Goal: Transaction & Acquisition: Purchase product/service

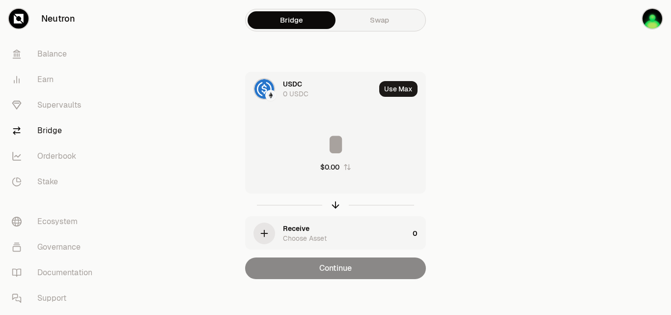
click at [291, 234] on div "Choose Asset" at bounding box center [305, 238] width 44 height 10
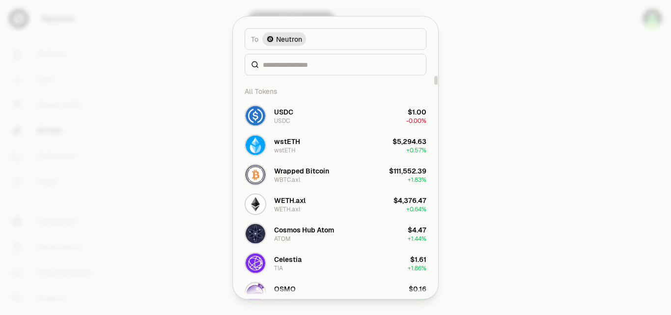
click at [303, 39] on div "Neutron" at bounding box center [284, 39] width 44 height 14
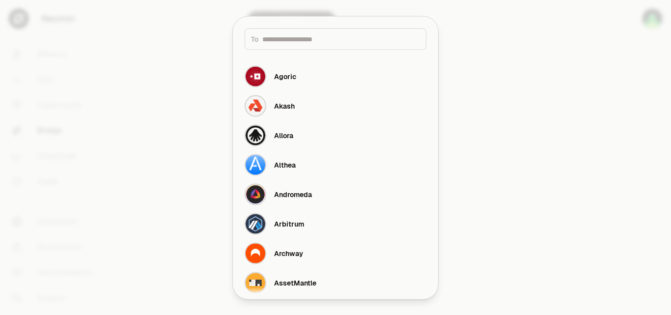
click at [191, 27] on div at bounding box center [335, 157] width 671 height 315
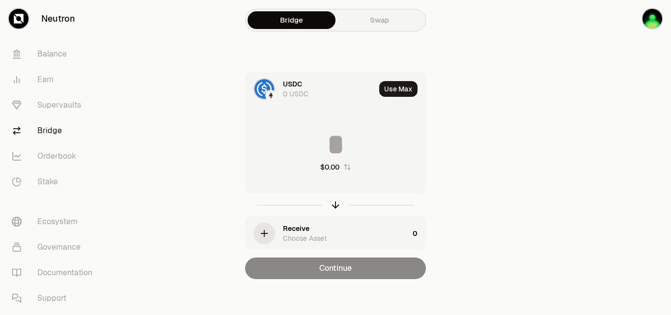
click at [309, 232] on div "Receive" at bounding box center [296, 228] width 27 height 10
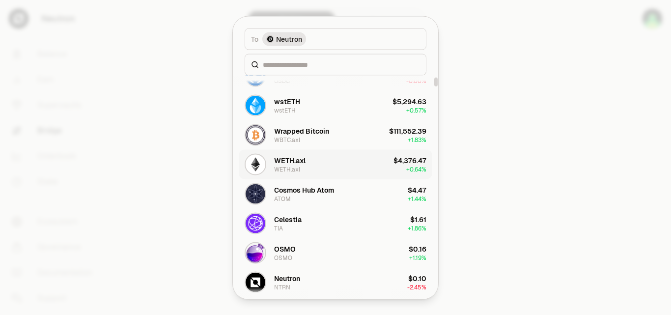
scroll to position [49, 0]
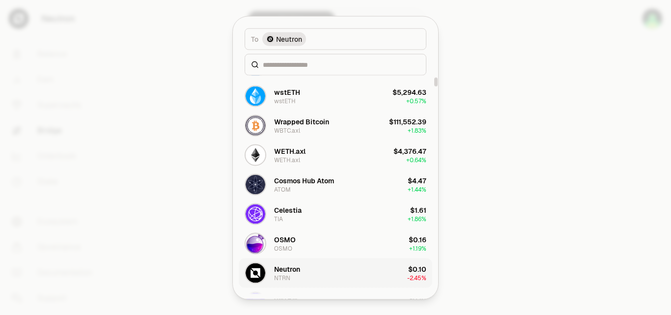
click at [305, 267] on button "Neutron NTRN $0.10 -2.45%" at bounding box center [336, 272] width 194 height 29
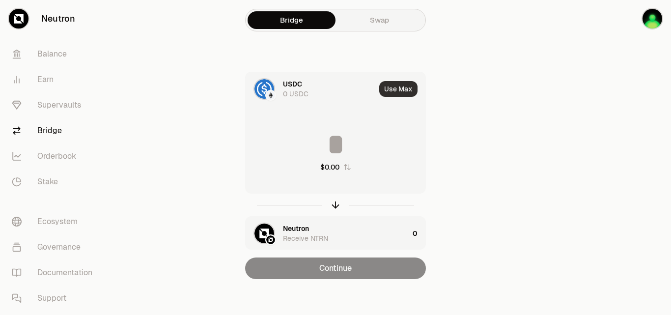
click at [393, 89] on button "Use Max" at bounding box center [398, 89] width 38 height 16
type input "*"
click at [336, 204] on icon "button" at bounding box center [335, 204] width 11 height 11
click at [391, 92] on button "Use Max" at bounding box center [398, 89] width 38 height 16
type input "*"
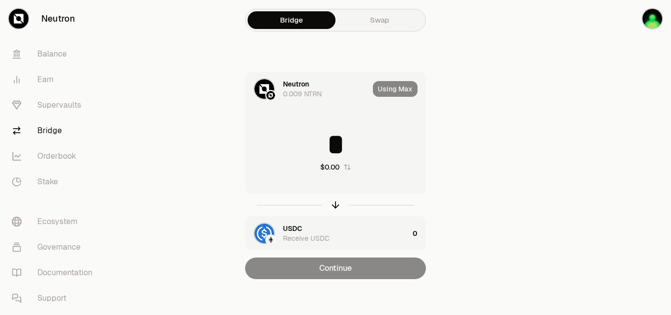
click at [396, 88] on div "Using Max" at bounding box center [399, 88] width 53 height 33
click at [310, 92] on div "0.009 NTRN" at bounding box center [302, 94] width 39 height 10
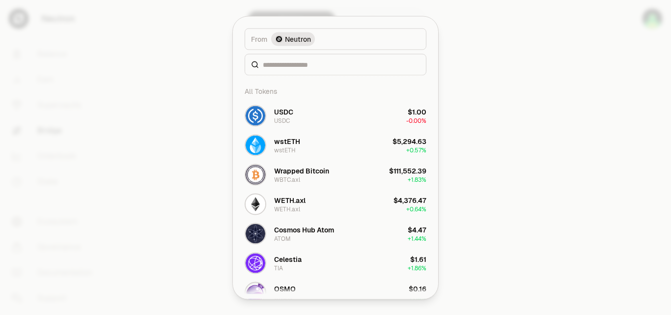
click at [485, 92] on div at bounding box center [335, 157] width 671 height 315
click at [190, 58] on div at bounding box center [335, 157] width 671 height 315
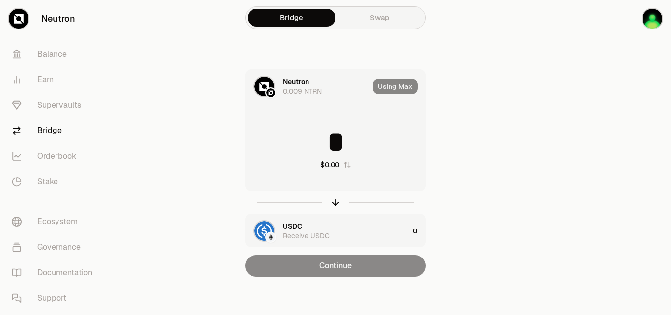
scroll to position [3, 0]
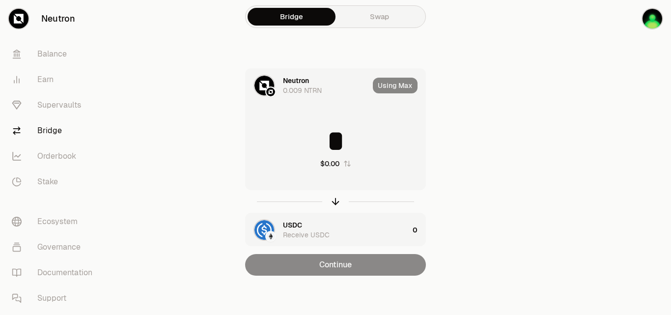
click at [399, 83] on div "Using Max" at bounding box center [399, 85] width 53 height 33
click at [536, 59] on main "Bridge Swap Neutron 0.009 NTRN Using Max * $0.00 USDC Receive USDC 0 Continue" at bounding box center [390, 156] width 561 height 318
click at [656, 15] on img "button" at bounding box center [652, 19] width 20 height 20
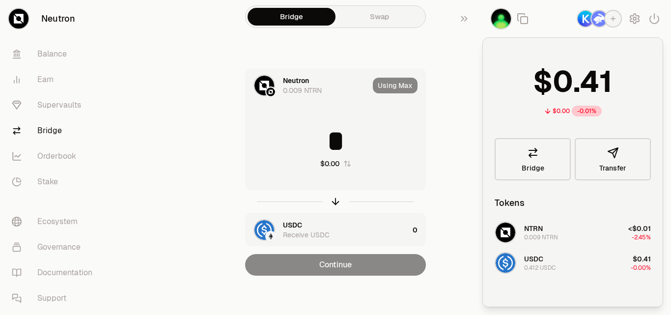
click at [602, 21] on img "button" at bounding box center [599, 19] width 16 height 16
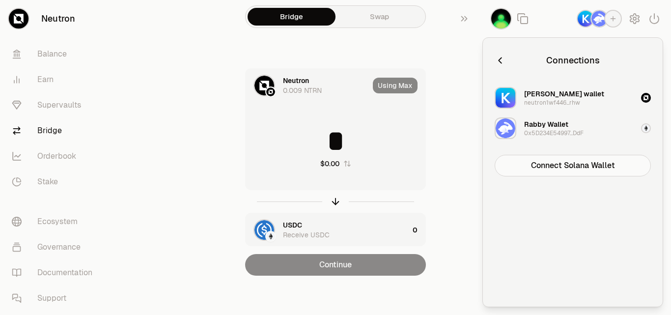
click at [563, 128] on div "Rabby Wallet" at bounding box center [546, 124] width 44 height 10
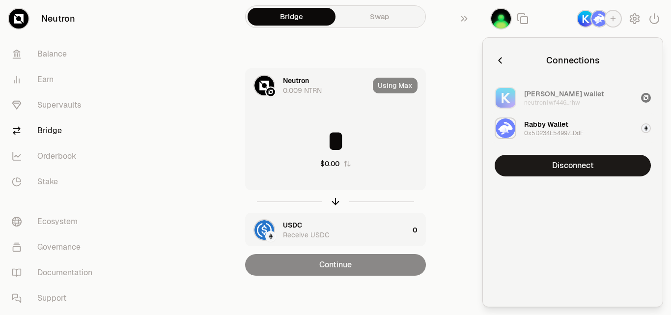
click at [549, 127] on div "Rabby Wallet" at bounding box center [546, 124] width 44 height 10
click at [643, 128] on img "button" at bounding box center [646, 128] width 8 height 8
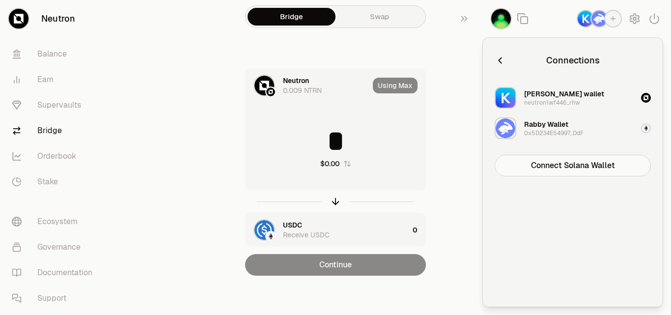
click at [422, 144] on input "*" at bounding box center [336, 140] width 180 height 29
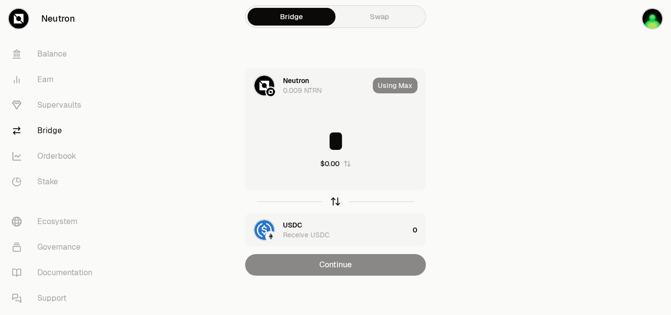
click at [340, 200] on icon "button" at bounding box center [335, 201] width 11 height 11
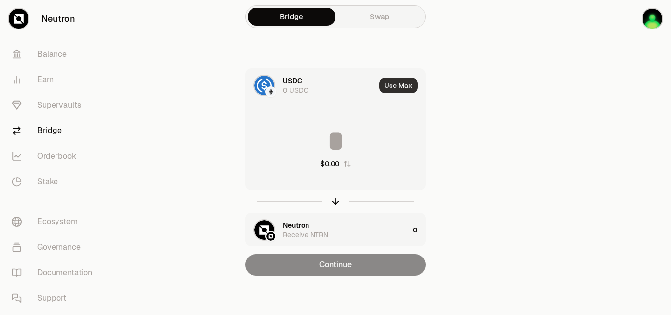
click at [406, 84] on button "Use Max" at bounding box center [398, 86] width 38 height 16
type input "*"
click at [274, 78] on div at bounding box center [264, 86] width 22 height 22
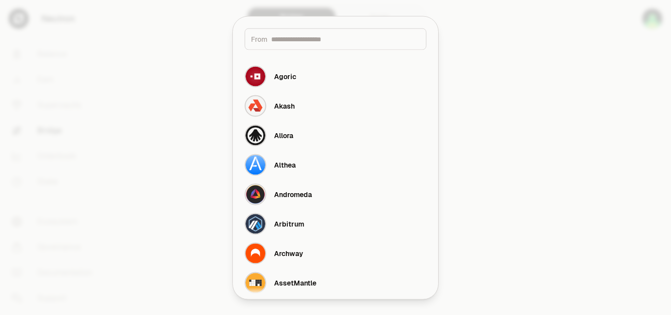
click at [550, 122] on div at bounding box center [335, 157] width 671 height 315
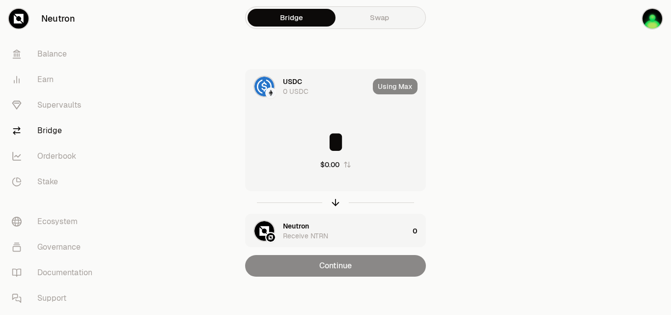
scroll to position [3, 0]
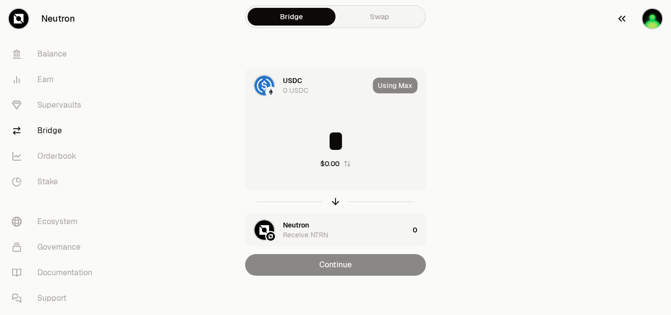
click at [657, 17] on img "button" at bounding box center [652, 19] width 20 height 20
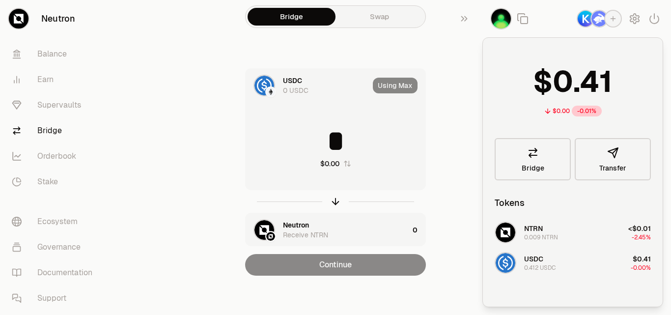
click at [585, 15] on img "button" at bounding box center [586, 19] width 16 height 16
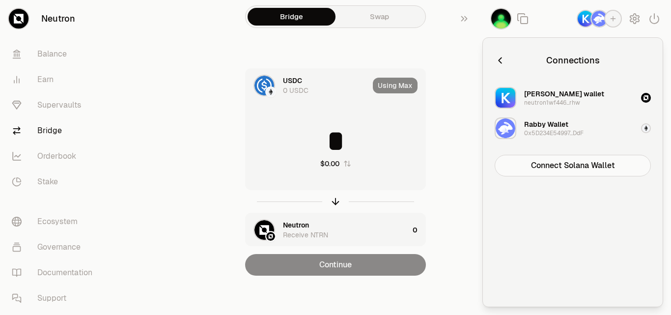
click at [590, 95] on button "[PERSON_NAME] wallet neutron1wf446...rhw" at bounding box center [573, 97] width 168 height 29
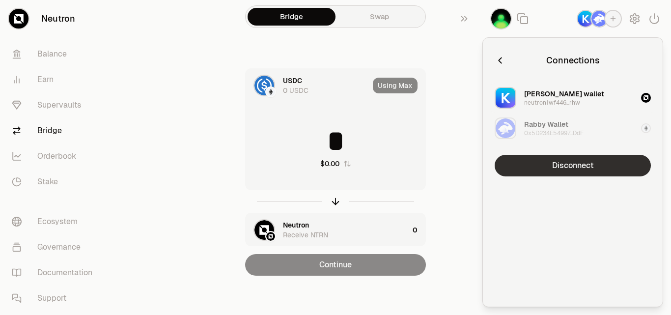
click at [582, 168] on button "Disconnect" at bounding box center [573, 166] width 156 height 22
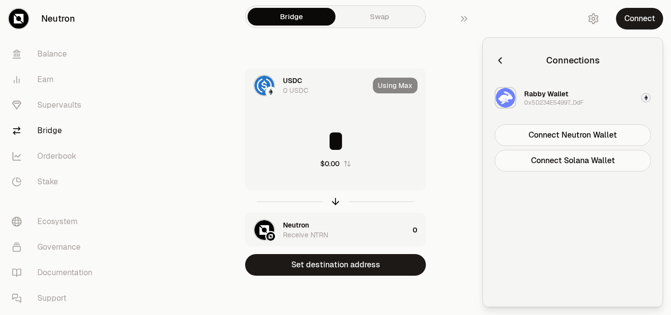
click at [559, 96] on div "Rabby Wallet" at bounding box center [546, 94] width 44 height 10
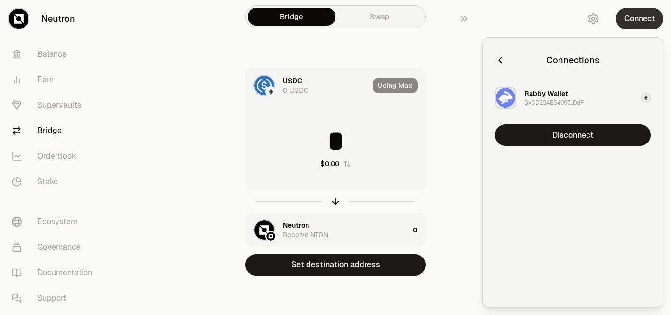
click at [648, 17] on button "Connect" at bounding box center [639, 19] width 47 height 22
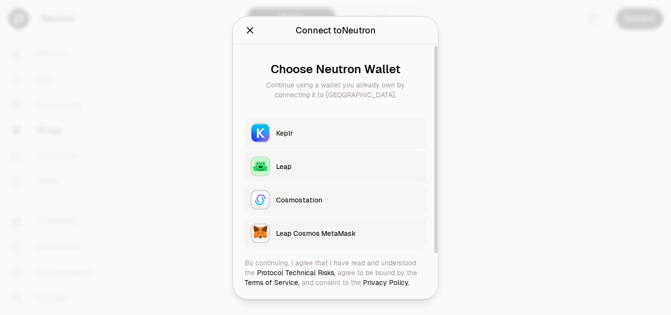
scroll to position [0, 0]
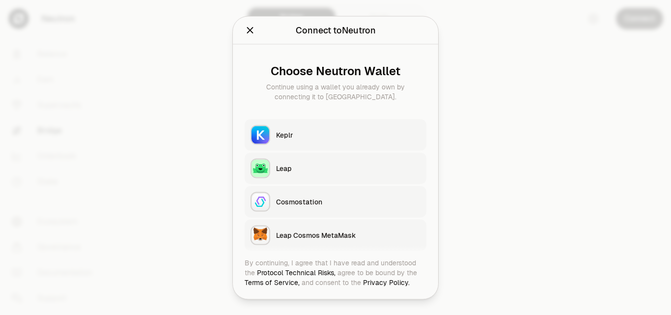
click at [247, 30] on icon "Close" at bounding box center [250, 30] width 11 height 11
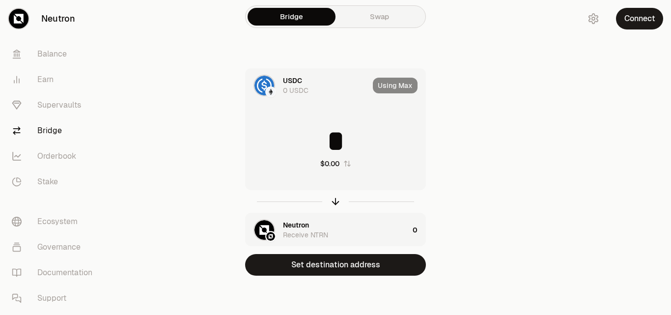
click at [402, 86] on div "Using Max" at bounding box center [399, 85] width 53 height 33
click at [502, 90] on div "Bridge Swap USDC 0 USDC Using Max * $0.00 Neutron Receive NTRN 0 Set destinatio…" at bounding box center [336, 156] width 354 height 318
click at [371, 17] on link "Swap" at bounding box center [379, 17] width 88 height 18
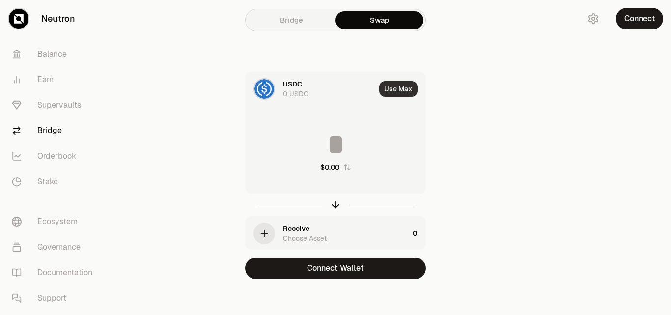
click at [396, 92] on button "Use Max" at bounding box center [398, 89] width 38 height 16
type input "*"
click at [306, 231] on div "Receive" at bounding box center [296, 228] width 27 height 10
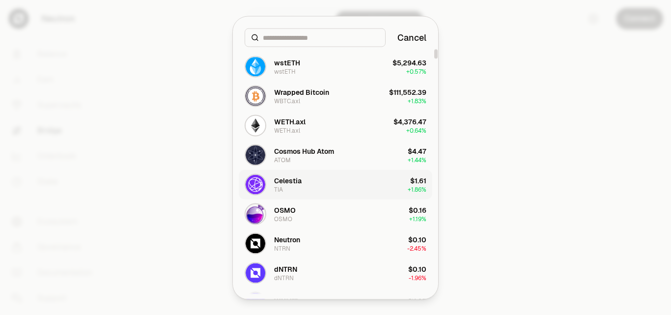
scroll to position [98, 0]
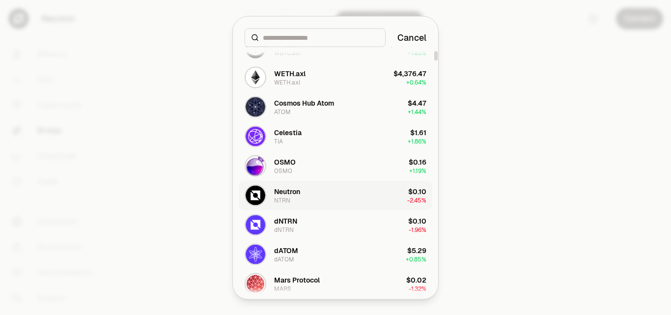
click at [328, 198] on button "Neutron NTRN $0.10 -2.45%" at bounding box center [336, 194] width 194 height 29
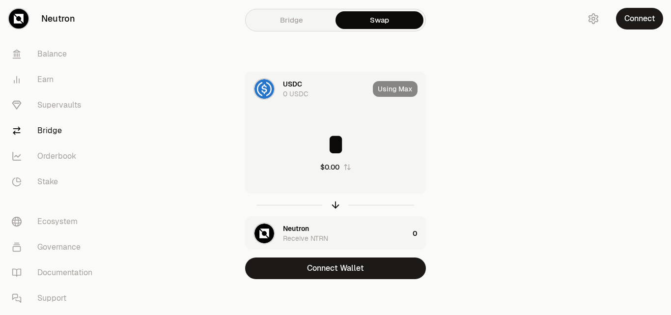
click at [393, 84] on div "Using Max" at bounding box center [399, 88] width 53 height 33
click at [333, 208] on icon "button" at bounding box center [335, 204] width 11 height 11
click at [392, 91] on button "Use Max" at bounding box center [398, 89] width 38 height 16
type input "*"
click at [392, 91] on div "Using Max" at bounding box center [399, 88] width 53 height 33
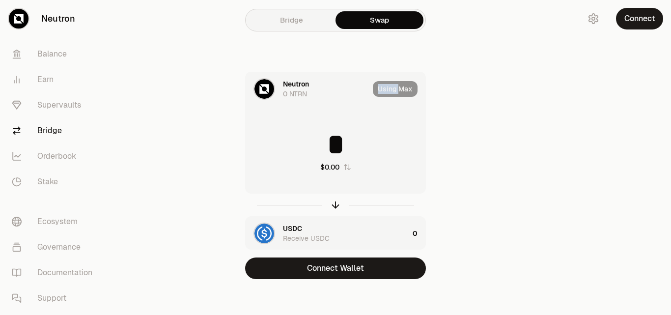
click at [392, 91] on div "Using Max" at bounding box center [399, 88] width 53 height 33
click at [187, 66] on div "Bridge Swap Neutron 0 NTRN Using Max * $0.00 USDC Receive USDC 0 Connect Wallet" at bounding box center [336, 159] width 354 height 318
click at [49, 104] on link "Supervaults" at bounding box center [55, 105] width 102 height 26
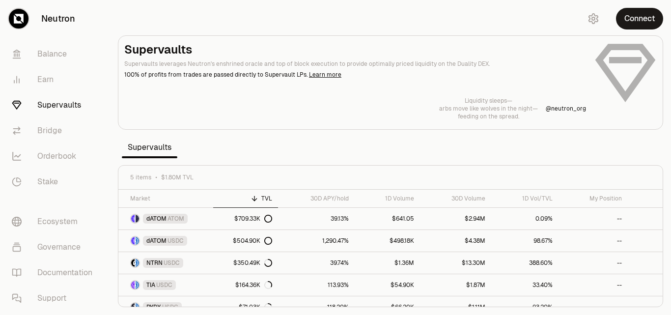
click at [535, 83] on div "Supervaults Supervaults leverages Neutron's enshrined oracle and top of block e…" at bounding box center [390, 81] width 532 height 79
click at [651, 19] on button "Connect" at bounding box center [639, 19] width 47 height 22
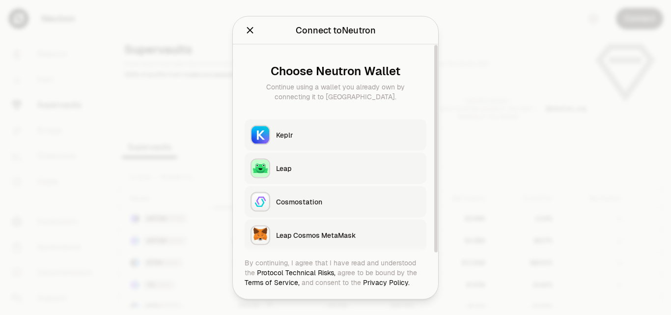
click at [290, 132] on div "Keplr" at bounding box center [348, 135] width 144 height 10
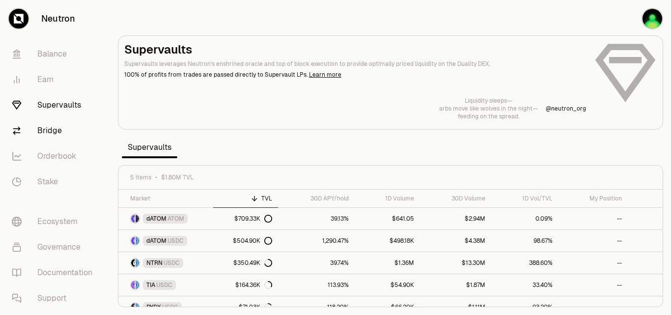
click at [53, 131] on link "Bridge" at bounding box center [55, 131] width 102 height 26
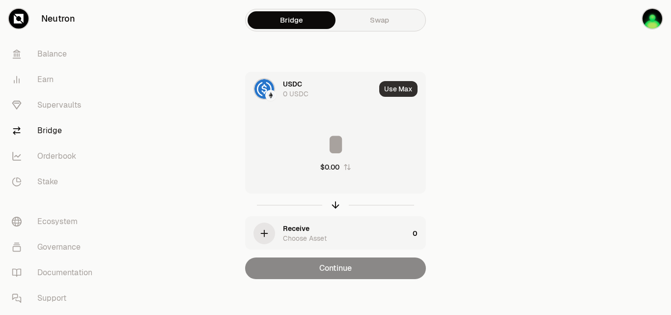
click at [406, 88] on button "Use Max" at bounding box center [398, 89] width 38 height 16
type input "*"
click at [494, 97] on div "USDC 0 USDC Using Max * $0.00 Receive Choose Asset 0 Continue" at bounding box center [335, 175] width 330 height 207
click at [364, 16] on link "Swap" at bounding box center [379, 20] width 88 height 18
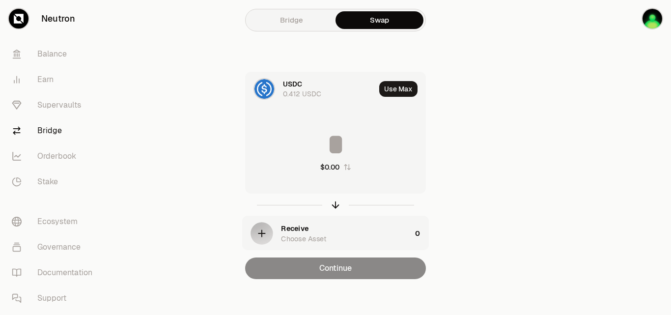
click at [303, 20] on link "Bridge" at bounding box center [292, 20] width 88 height 18
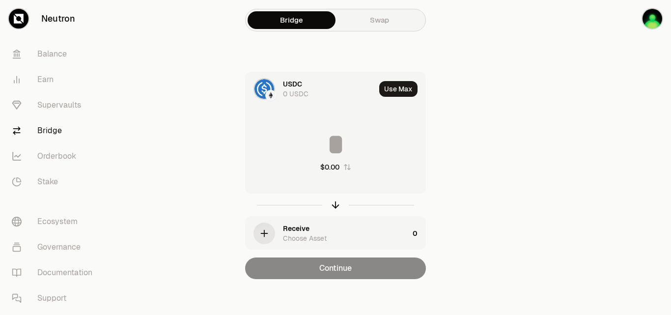
click at [510, 80] on div "Bridge Swap USDC 0 USDC Use Max $0.00 Receive Choose Asset 0 Continue" at bounding box center [336, 159] width 354 height 318
click at [402, 89] on button "Use Max" at bounding box center [398, 89] width 38 height 16
type input "*"
click at [546, 42] on main "Bridge Swap USDC 0 USDC Using Max * $0.00 Receive Choose Asset 0 Continue" at bounding box center [390, 159] width 561 height 318
click at [387, 24] on link "Swap" at bounding box center [379, 20] width 88 height 18
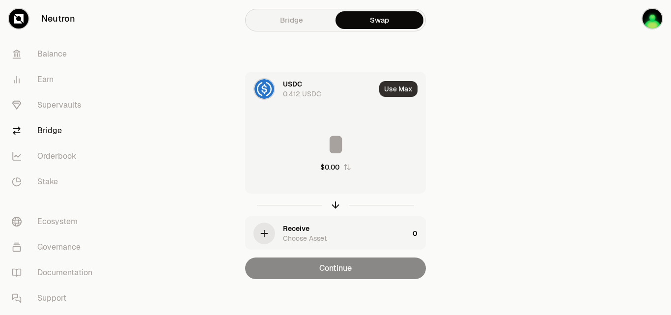
click at [402, 90] on button "Use Max" at bounding box center [398, 89] width 38 height 16
type input "********"
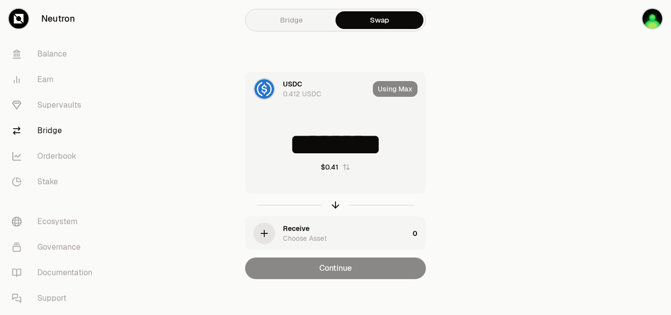
click at [305, 20] on link "Bridge" at bounding box center [292, 20] width 88 height 18
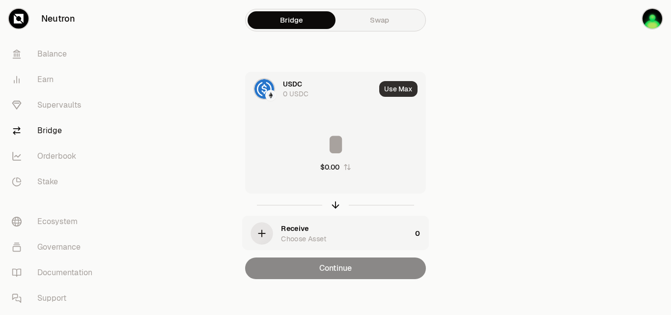
click at [391, 92] on button "Use Max" at bounding box center [398, 89] width 38 height 16
type input "*"
click at [361, 10] on div "Bridge Swap" at bounding box center [335, 20] width 181 height 23
click at [370, 19] on link "Swap" at bounding box center [379, 20] width 88 height 18
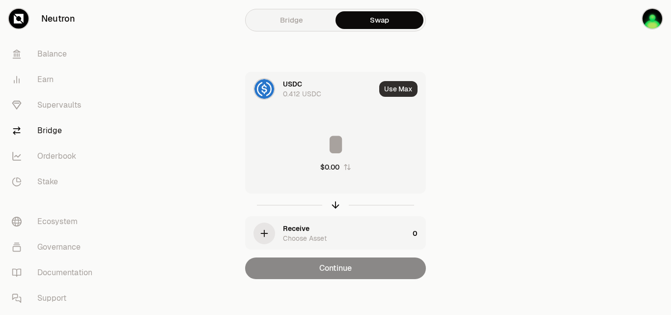
click at [394, 87] on button "Use Max" at bounding box center [398, 89] width 38 height 16
type input "********"
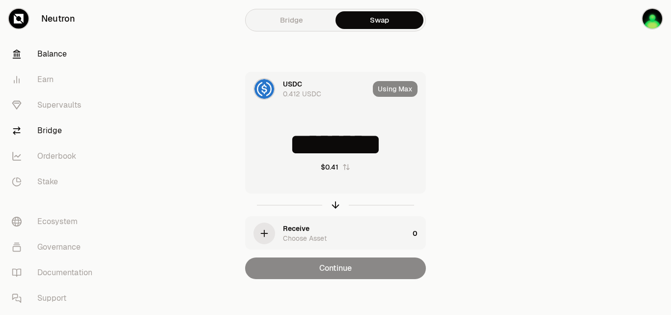
click at [71, 56] on link "Balance" at bounding box center [55, 54] width 102 height 26
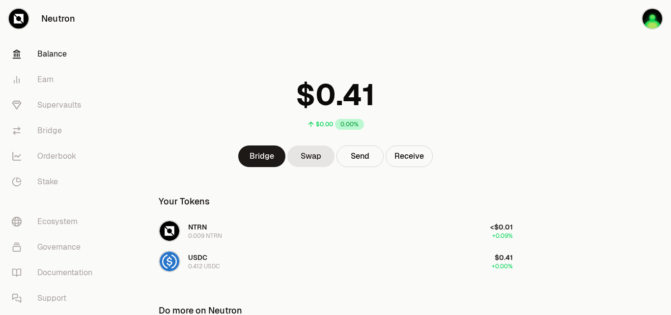
scroll to position [49, 0]
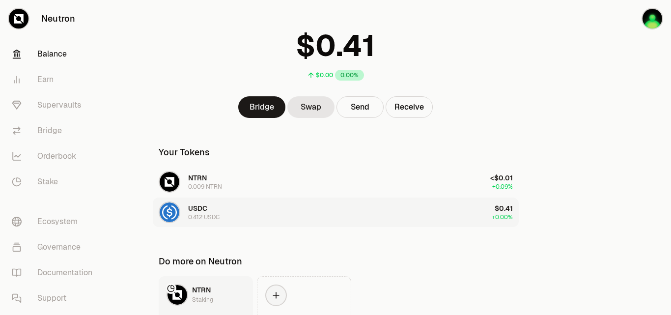
click at [309, 216] on button "USDC 0.412 USDC $0.41 +0.00%" at bounding box center [336, 211] width 366 height 29
click at [366, 107] on button "Send" at bounding box center [359, 107] width 47 height 22
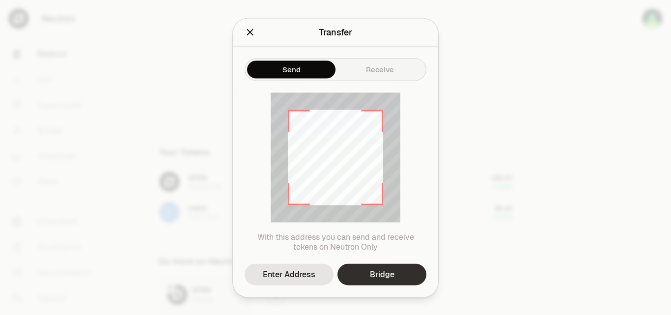
click at [395, 277] on link "Bridge" at bounding box center [381, 274] width 89 height 22
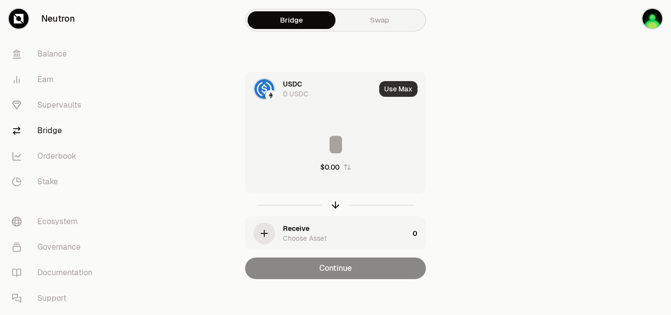
click at [407, 85] on button "Use Max" at bounding box center [398, 89] width 38 height 16
type input "*"
click at [295, 87] on div "USDC" at bounding box center [292, 84] width 19 height 10
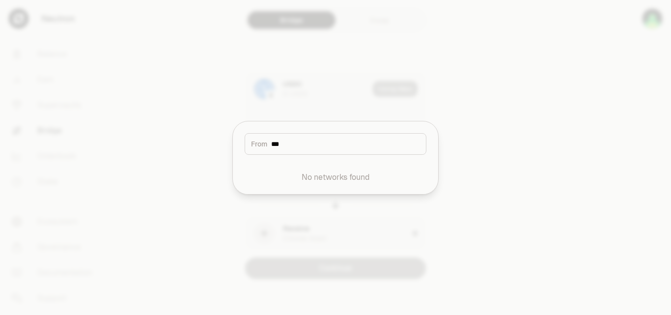
type input "***"
click at [523, 110] on div at bounding box center [335, 157] width 671 height 315
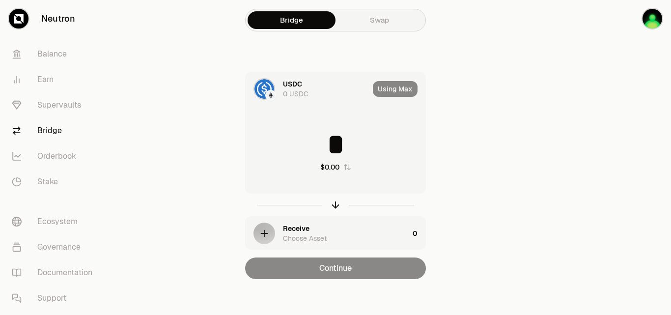
click at [403, 82] on div "Using Max" at bounding box center [399, 88] width 53 height 33
click at [375, 16] on link "Swap" at bounding box center [379, 20] width 88 height 18
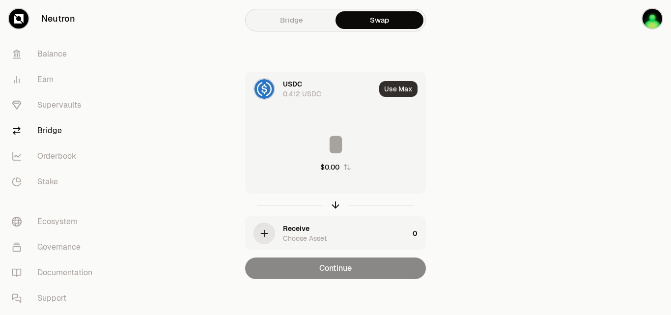
click at [389, 87] on button "Use Max" at bounding box center [398, 89] width 38 height 16
type input "********"
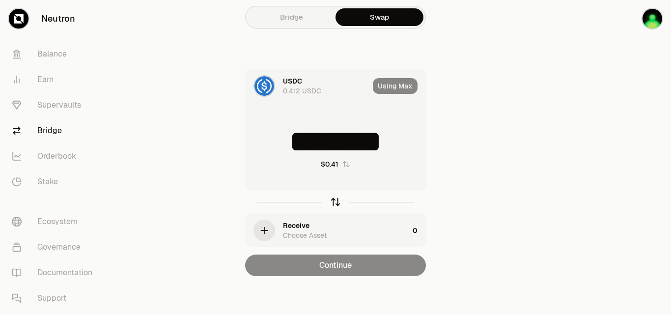
scroll to position [3, 0]
click at [353, 225] on div "Receive Choose Asset" at bounding box center [346, 230] width 126 height 20
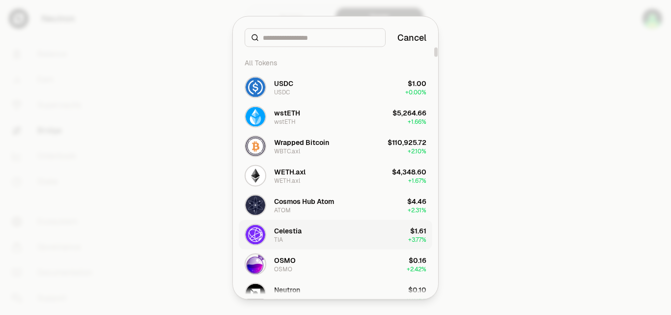
click at [333, 236] on button "Celestia TIA $1.61 + 3.77%" at bounding box center [336, 234] width 194 height 29
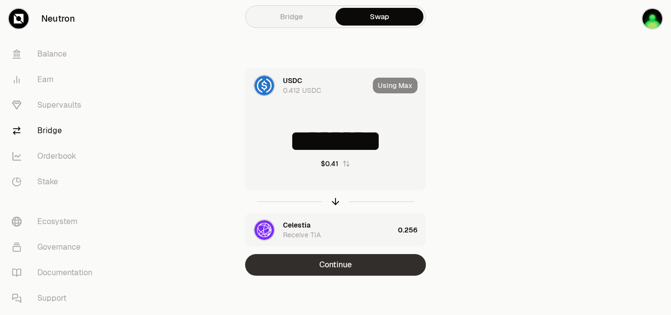
click at [349, 263] on button "Continue" at bounding box center [335, 265] width 181 height 22
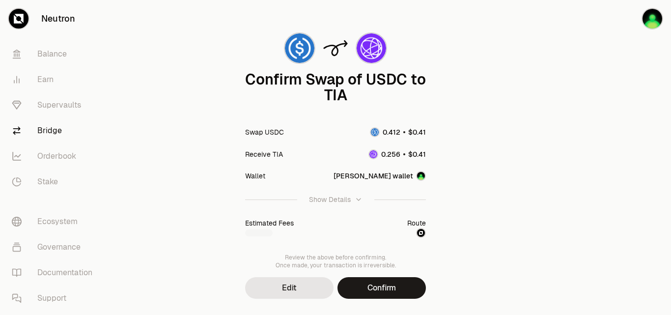
scroll to position [53, 0]
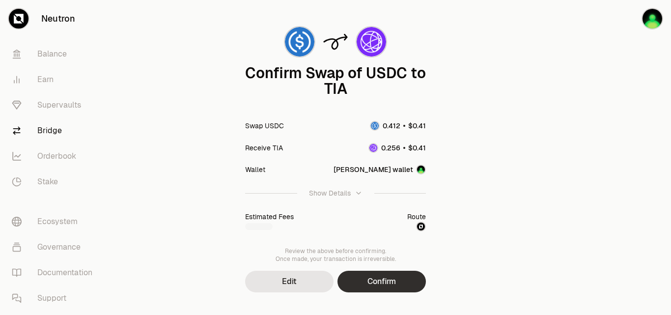
click at [376, 281] on button "Confirm" at bounding box center [381, 282] width 88 height 22
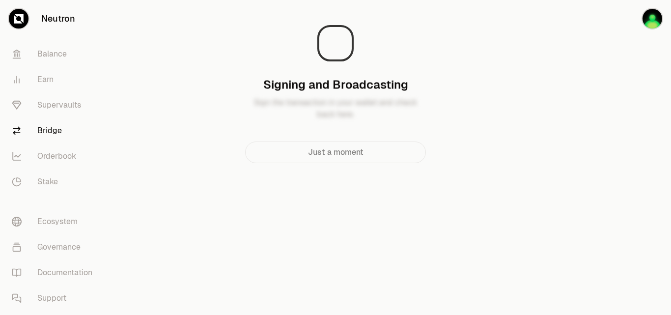
scroll to position [0, 0]
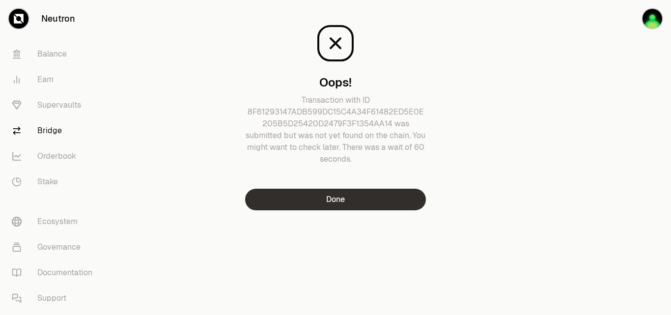
click at [348, 198] on button "Done" at bounding box center [335, 200] width 181 height 22
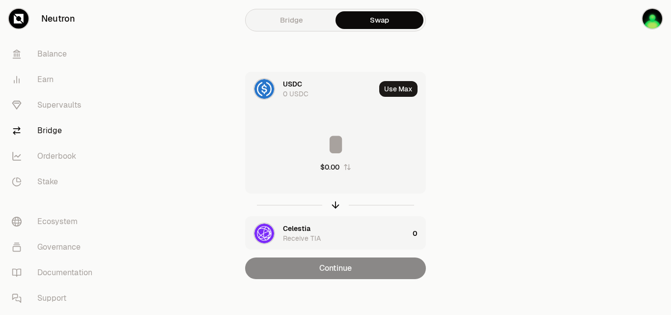
click at [321, 15] on link "Bridge" at bounding box center [292, 20] width 88 height 18
